Goal: Communication & Community: Answer question/provide support

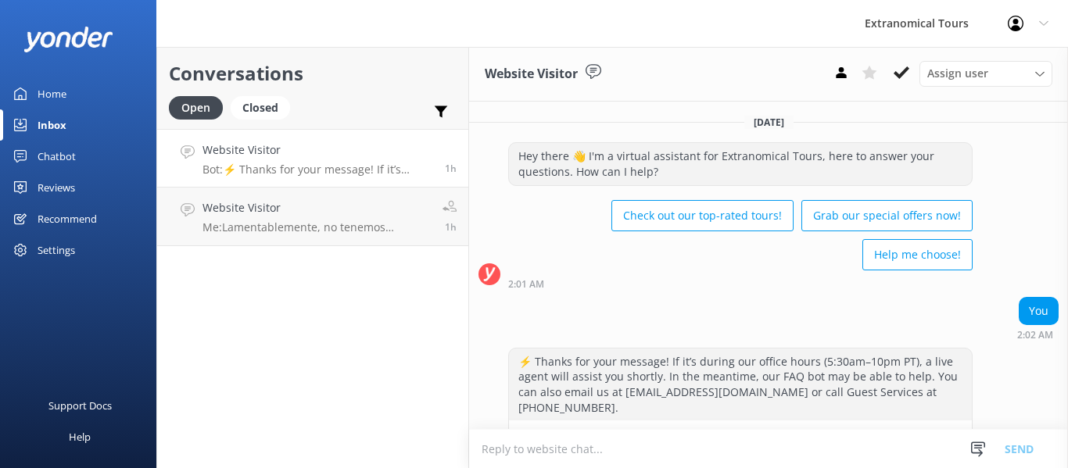
scroll to position [313, 0]
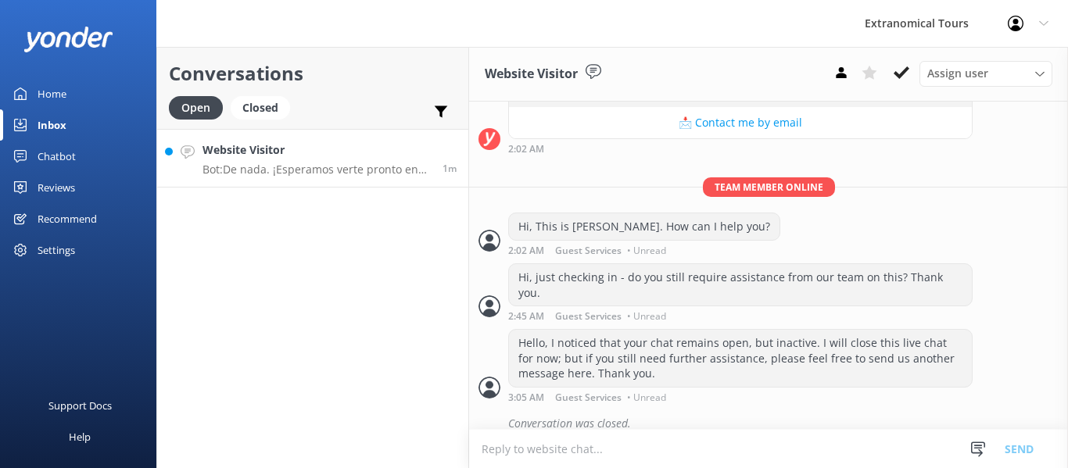
click at [309, 135] on link "Website Visitor Bot: De nada. ¡Esperamos verte pronto en un tour de Extranomica…" at bounding box center [312, 158] width 311 height 59
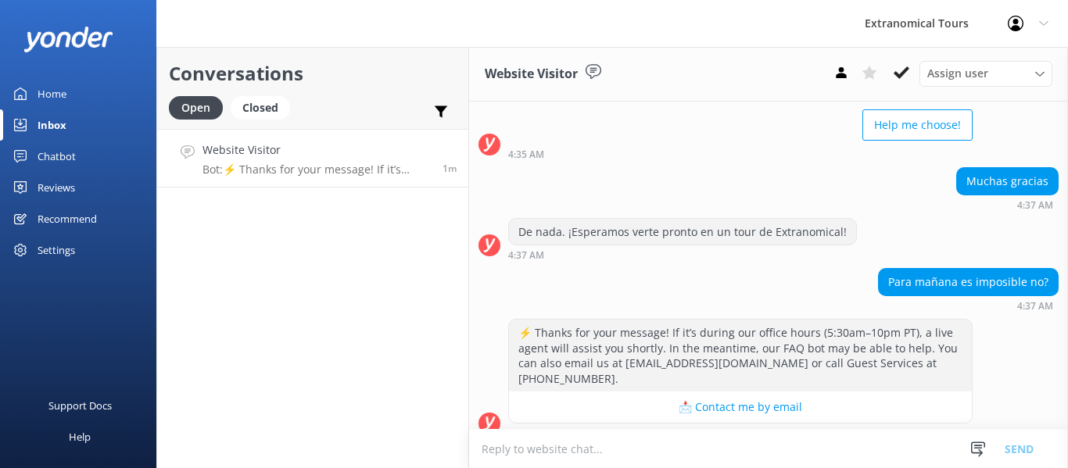
scroll to position [749, 0]
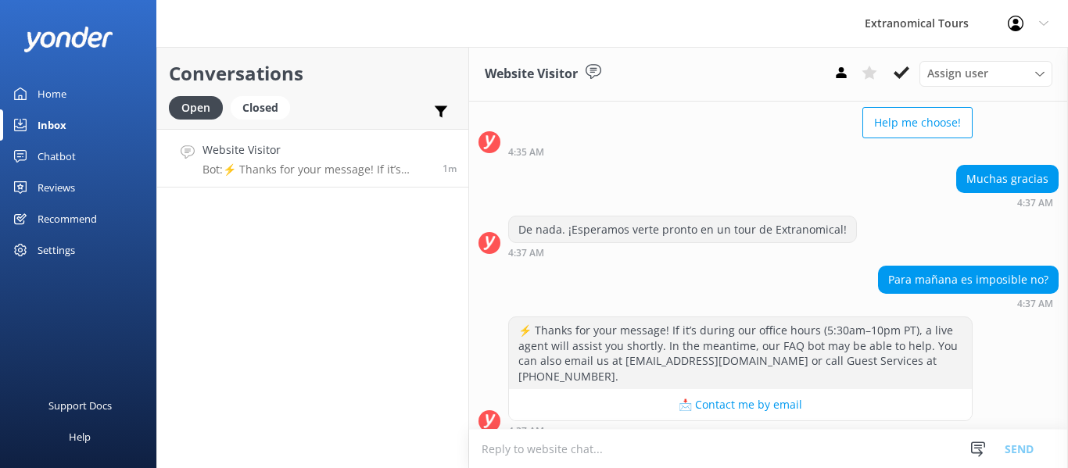
click at [566, 217] on div "De nada. ¡Esperamos verte pronto en un tour de Extranomical!" at bounding box center [682, 230] width 347 height 27
click at [602, 217] on div "De nada. ¡Esperamos verte pronto en un tour de Extranomical!" at bounding box center [682, 230] width 347 height 27
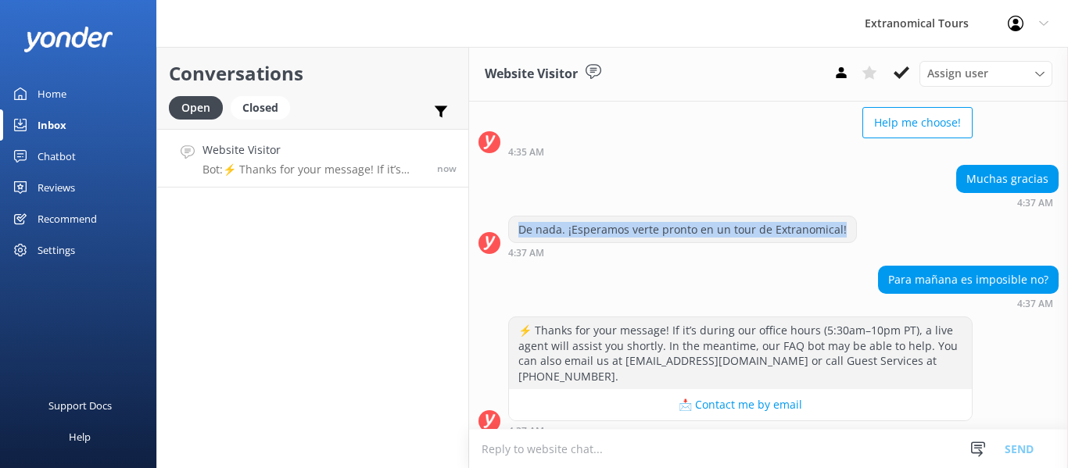
drag, startPoint x: 517, startPoint y: 217, endPoint x: 862, endPoint y: 209, distance: 344.8
click at [862, 216] on div "De nada. ¡Esperamos verte pronto en un tour de Extranomical! 4:37 AM" at bounding box center [768, 237] width 599 height 43
copy div "De nada. ¡Esperamos verte pronto en un tour de Extranomical!"
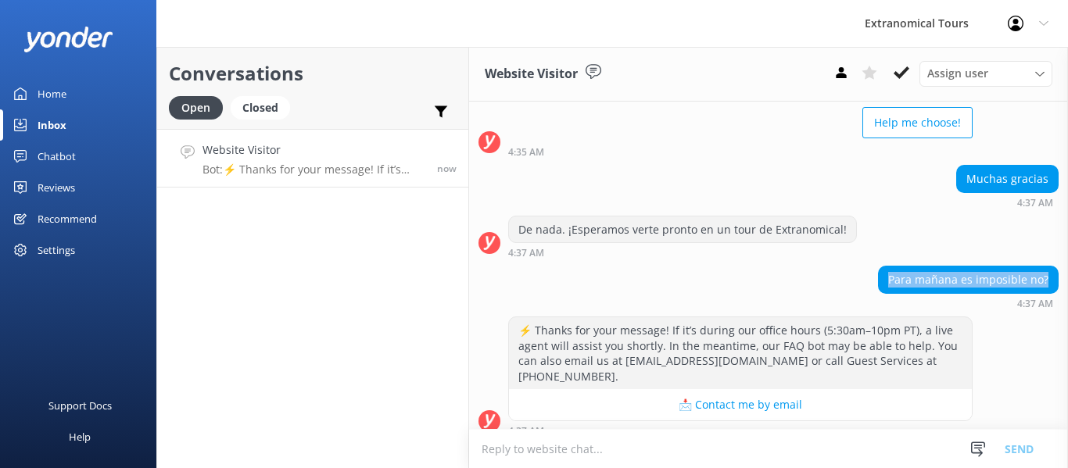
drag, startPoint x: 879, startPoint y: 263, endPoint x: 884, endPoint y: 2, distance: 261.9
click at [1039, 267] on div "Para mañana es imposible no?" at bounding box center [968, 280] width 179 height 27
copy div "Para mañana es imposible no?"
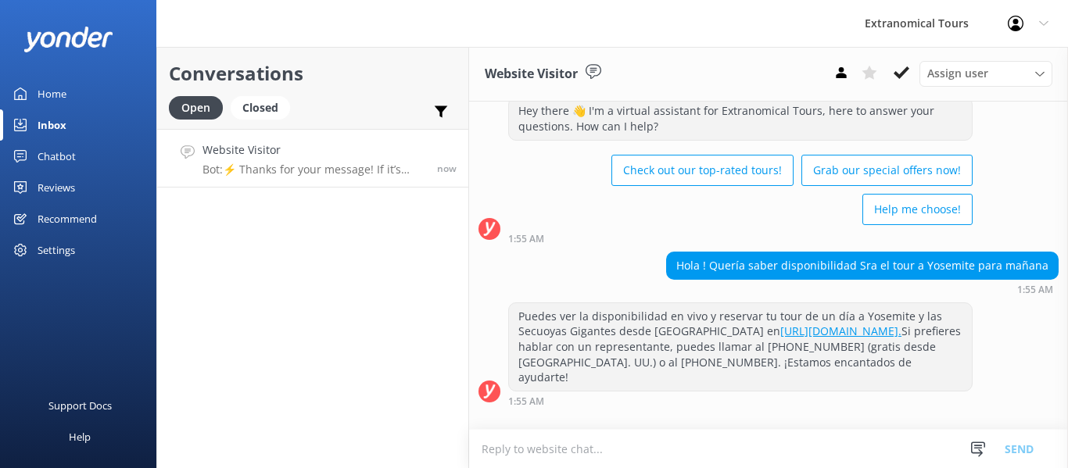
scroll to position [0, 0]
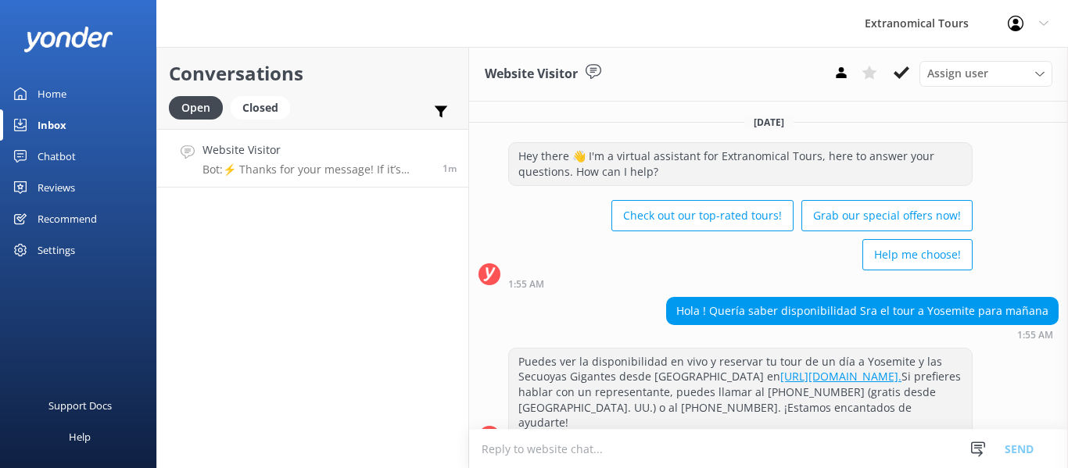
click at [770, 448] on textarea at bounding box center [768, 449] width 599 height 38
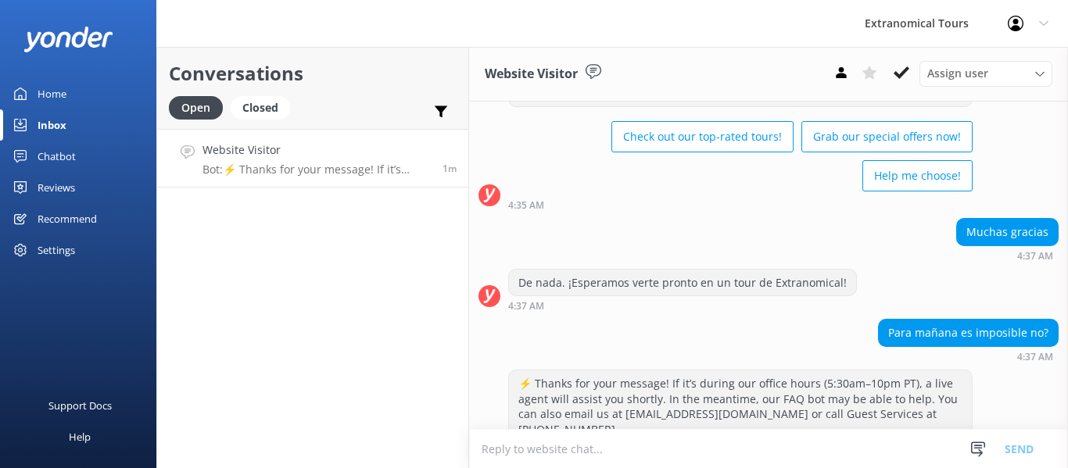
paste textarea "Lamentablemente, [PERSON_NAME] está agotado para mañana."
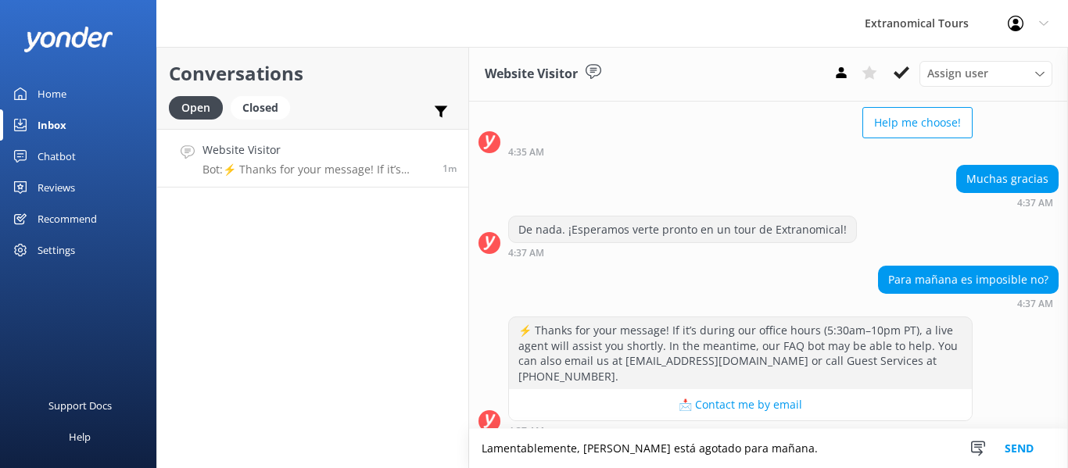
scroll to position [750, 0]
type textarea "Lamentablemente, [PERSON_NAME] está agotado para mañana."
click at [1011, 446] on button "Send" at bounding box center [1019, 448] width 59 height 39
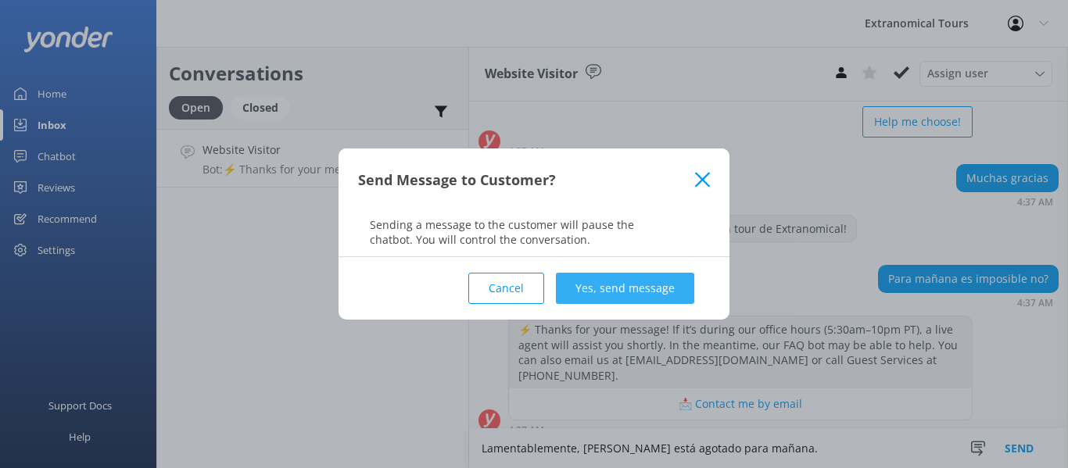
click at [607, 295] on button "Yes, send message" at bounding box center [625, 288] width 138 height 31
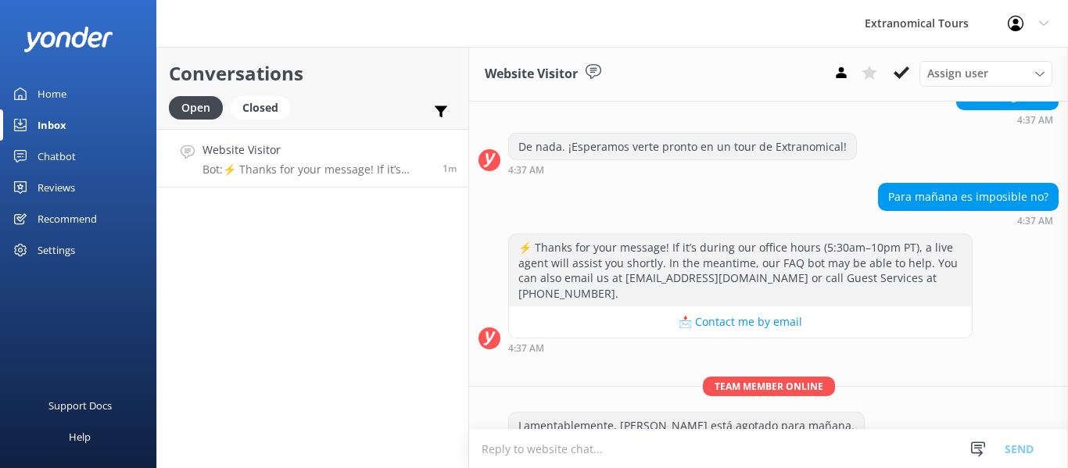
scroll to position [850, 0]
